Goal: Check status

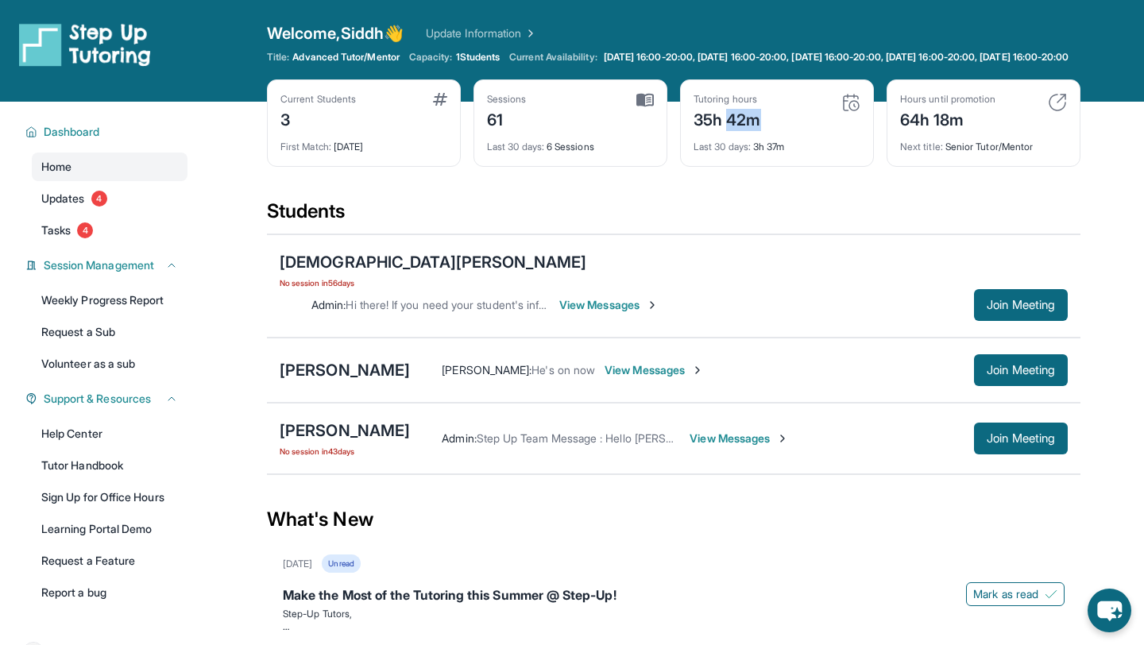
drag, startPoint x: 758, startPoint y: 140, endPoint x: 713, endPoint y: 140, distance: 45.3
click at [713, 131] on div "35h 42m" at bounding box center [726, 118] width 67 height 25
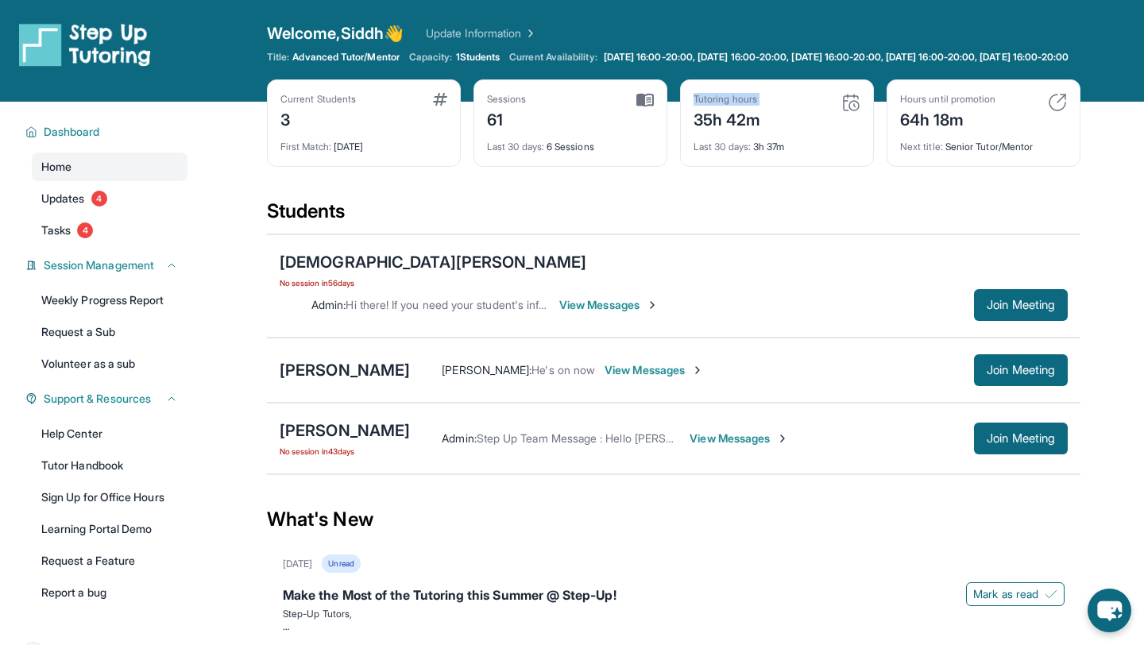
click at [713, 131] on div "35h 42m" at bounding box center [726, 118] width 67 height 25
